Goal: Entertainment & Leisure: Consume media (video, audio)

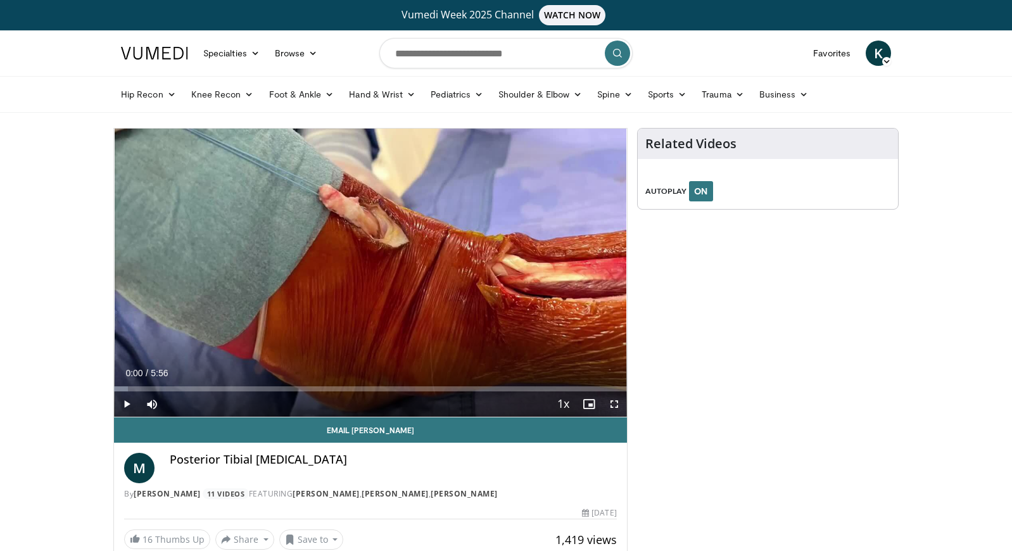
click at [132, 408] on span "Video Player" at bounding box center [126, 403] width 25 height 25
click at [613, 401] on span "Video Player" at bounding box center [614, 403] width 25 height 25
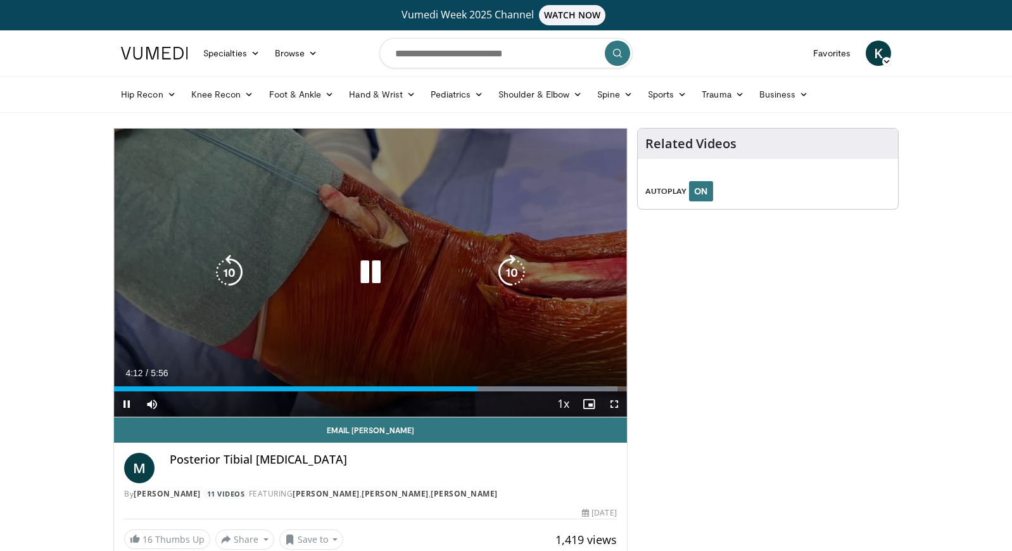
click at [369, 271] on icon "Video Player" at bounding box center [370, 272] width 35 height 35
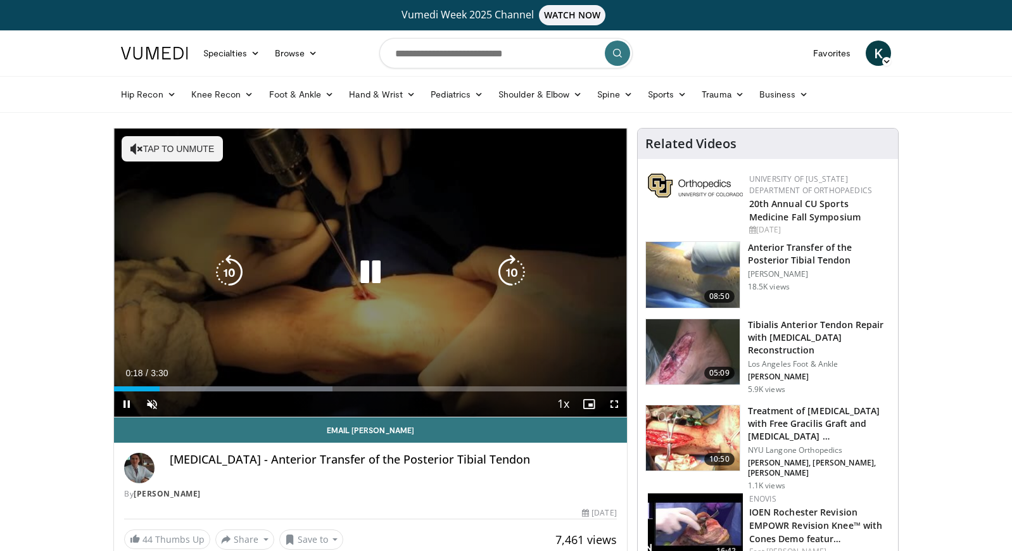
click at [451, 258] on div "10 seconds Tap to unmute" at bounding box center [370, 273] width 513 height 288
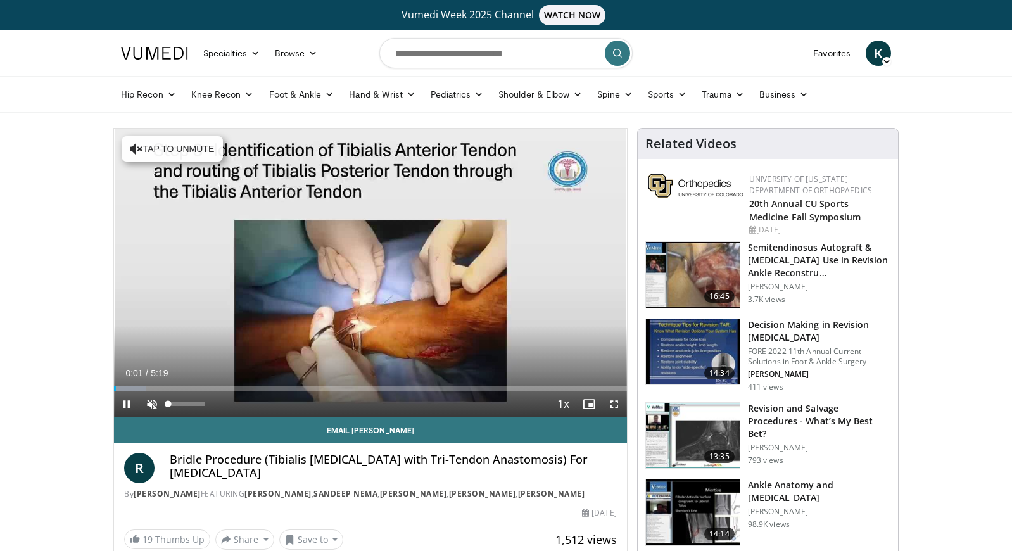
click at [152, 405] on span "Video Player" at bounding box center [151, 403] width 25 height 25
click at [615, 406] on span "Video Player" at bounding box center [614, 403] width 25 height 25
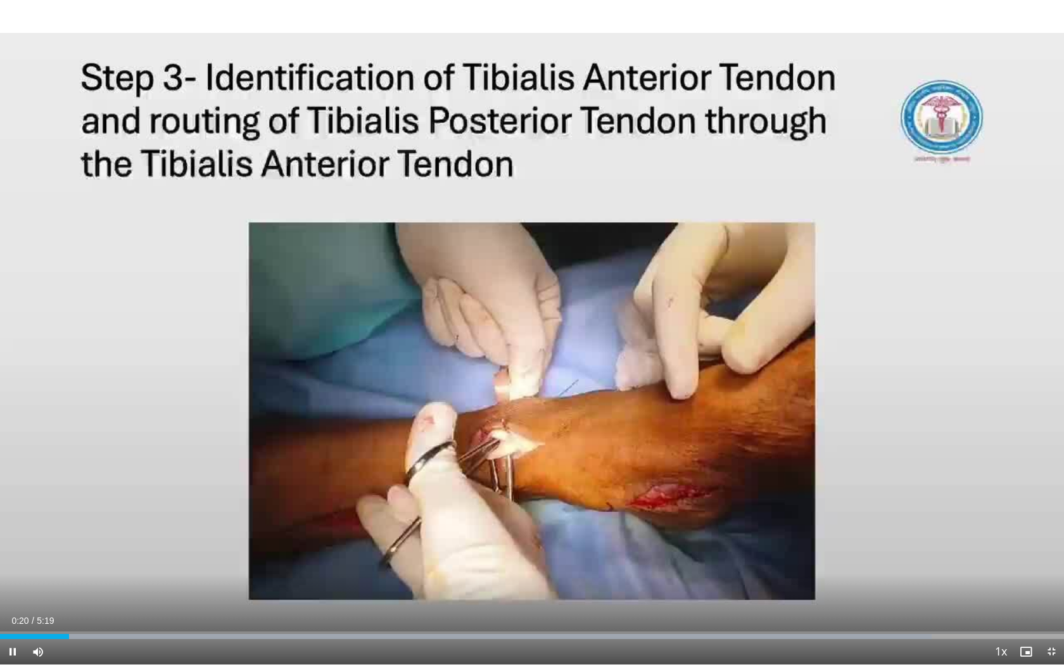
click at [1011, 550] on span "Video Player" at bounding box center [1050, 651] width 25 height 25
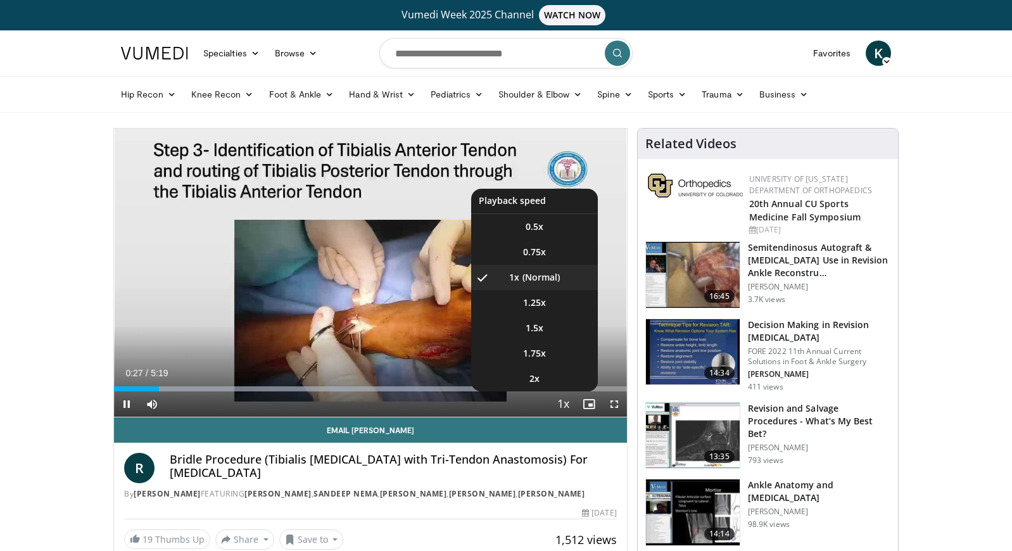
click at [569, 405] on span "Video Player" at bounding box center [564, 404] width 18 height 25
click at [552, 322] on li "1.5x" at bounding box center [534, 327] width 127 height 25
click at [563, 305] on li "1.25x" at bounding box center [534, 302] width 127 height 25
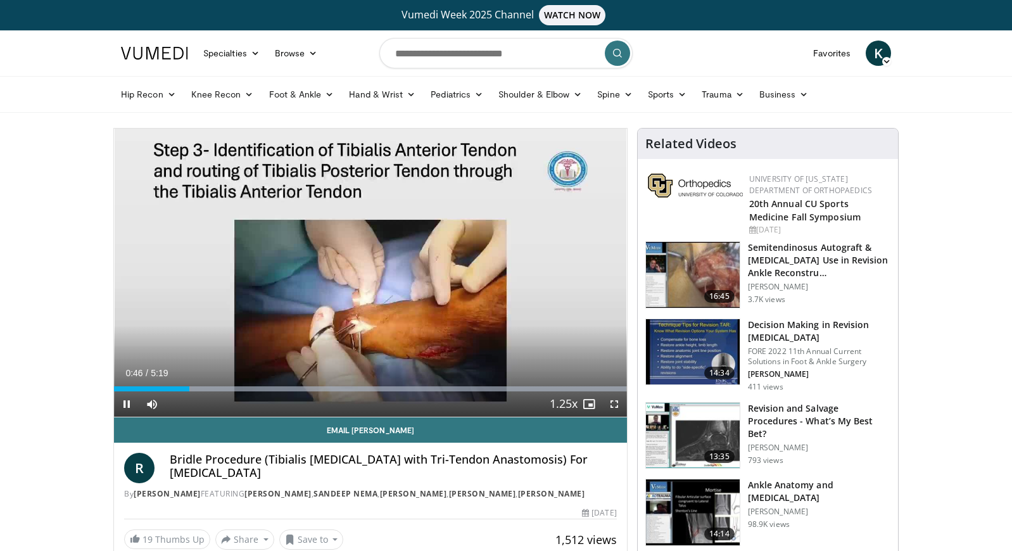
click at [610, 404] on span "Video Player" at bounding box center [614, 403] width 25 height 25
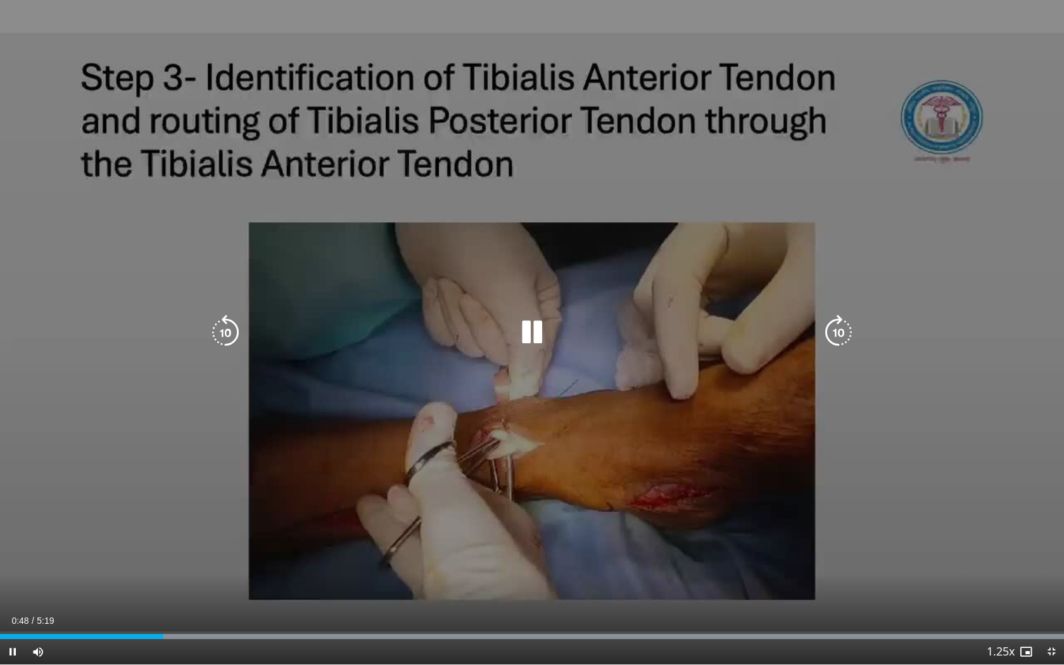
click at [896, 510] on div "10 seconds Tap to unmute" at bounding box center [532, 332] width 1064 height 664
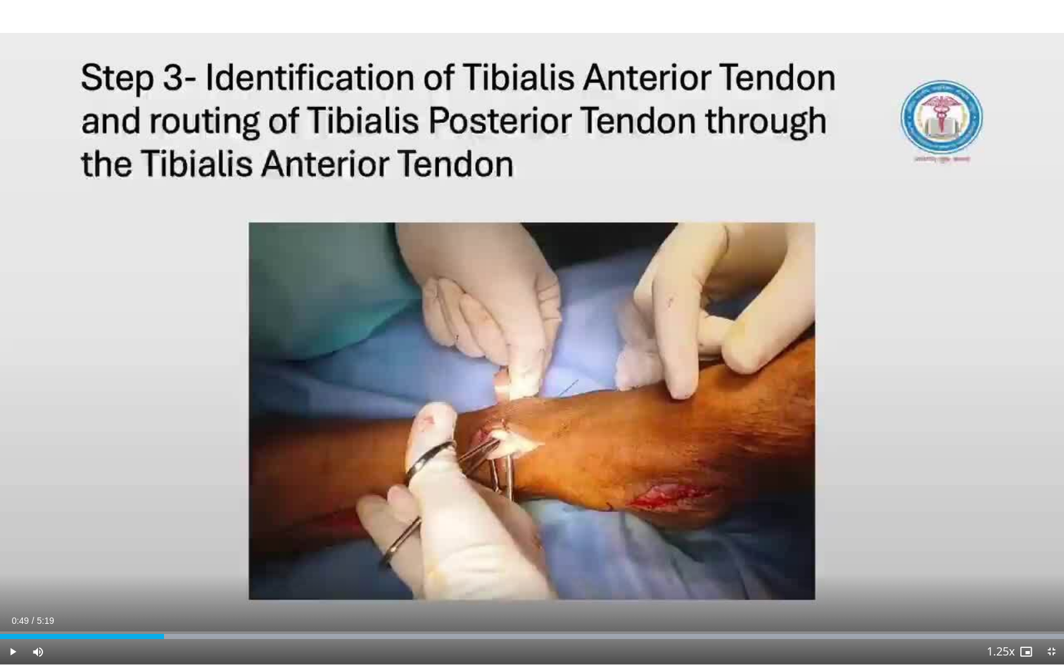
click at [896, 510] on div "10 seconds Tap to unmute" at bounding box center [532, 332] width 1064 height 664
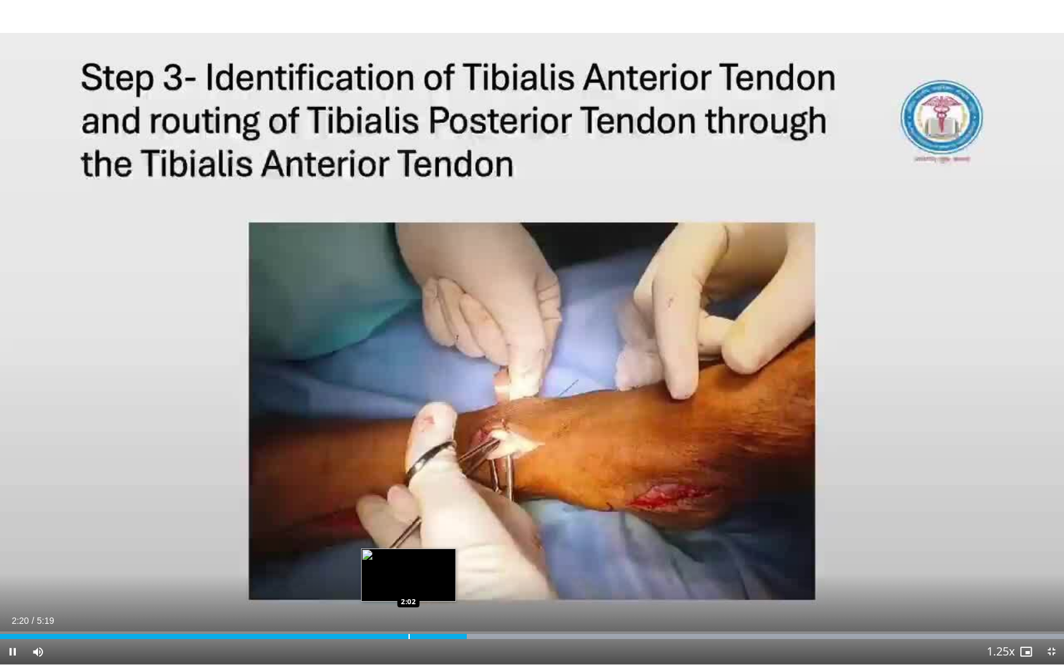
click at [408, 550] on div "Progress Bar" at bounding box center [408, 636] width 1 height 5
click at [367, 550] on div "Progress Bar" at bounding box center [367, 636] width 1 height 5
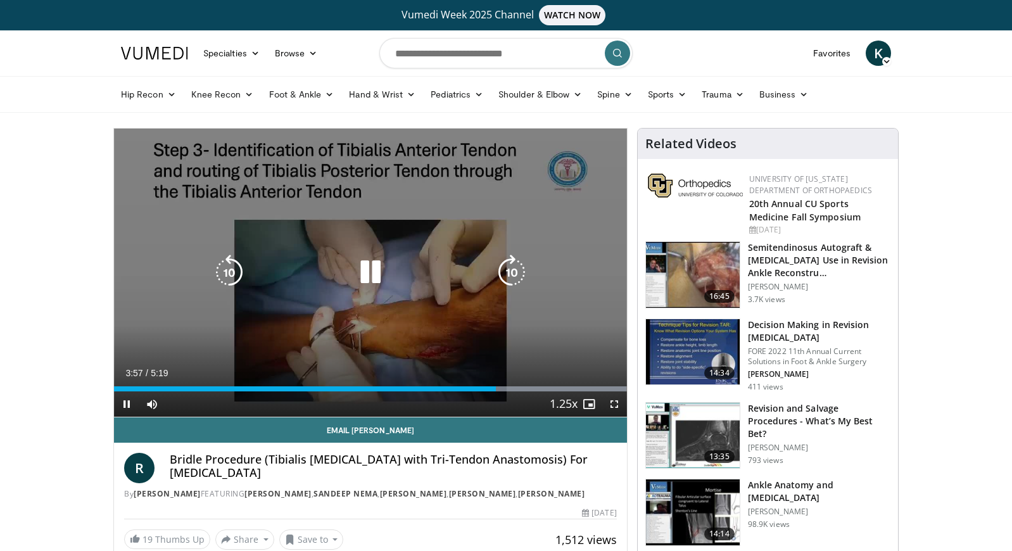
click at [382, 277] on icon "Video Player" at bounding box center [370, 272] width 35 height 35
